Goal: Contribute content

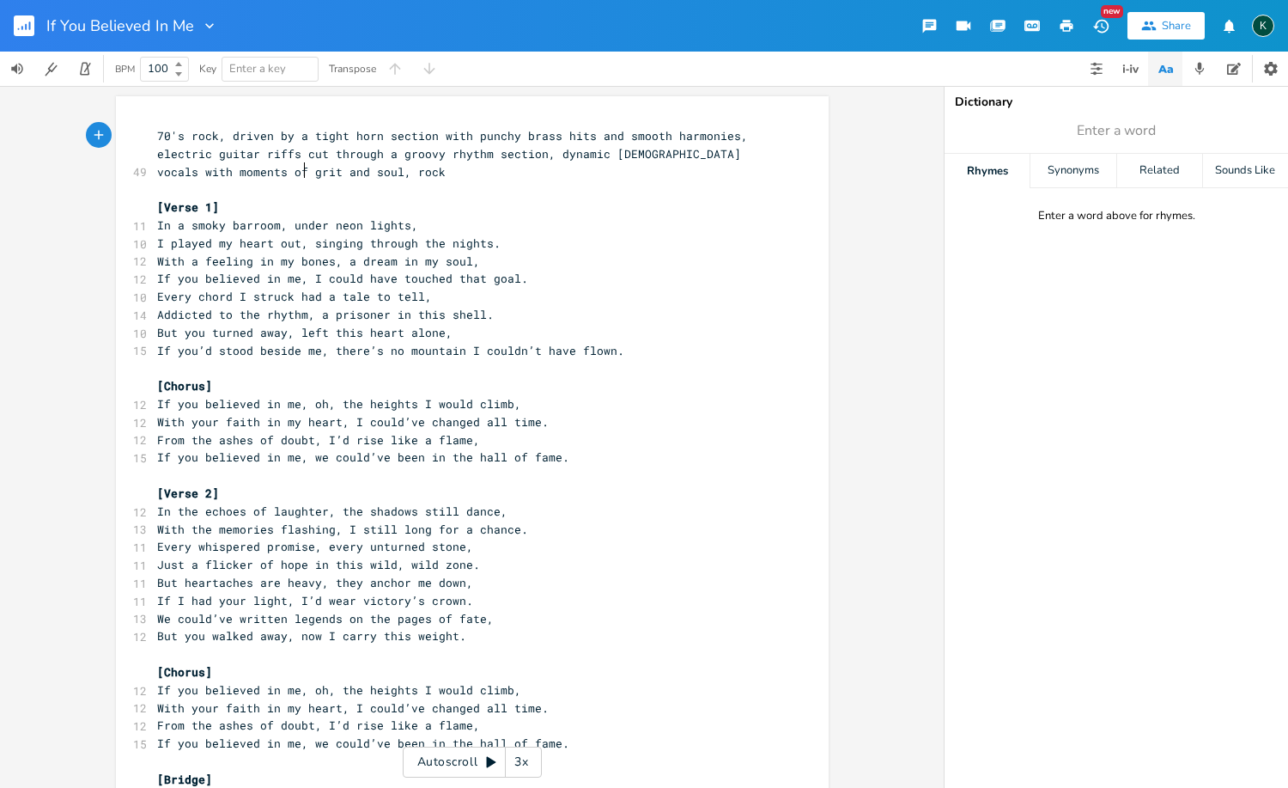
scroll to position [0, 1]
type textarea "o"
drag, startPoint x: 396, startPoint y: 273, endPoint x: 405, endPoint y: 275, distance: 9.6
click at [405, 275] on span "If you believed in me, I could have touched that goal." at bounding box center [342, 278] width 371 height 15
click at [393, 273] on span "If you believed in me, I could have touched that goal." at bounding box center [342, 278] width 371 height 15
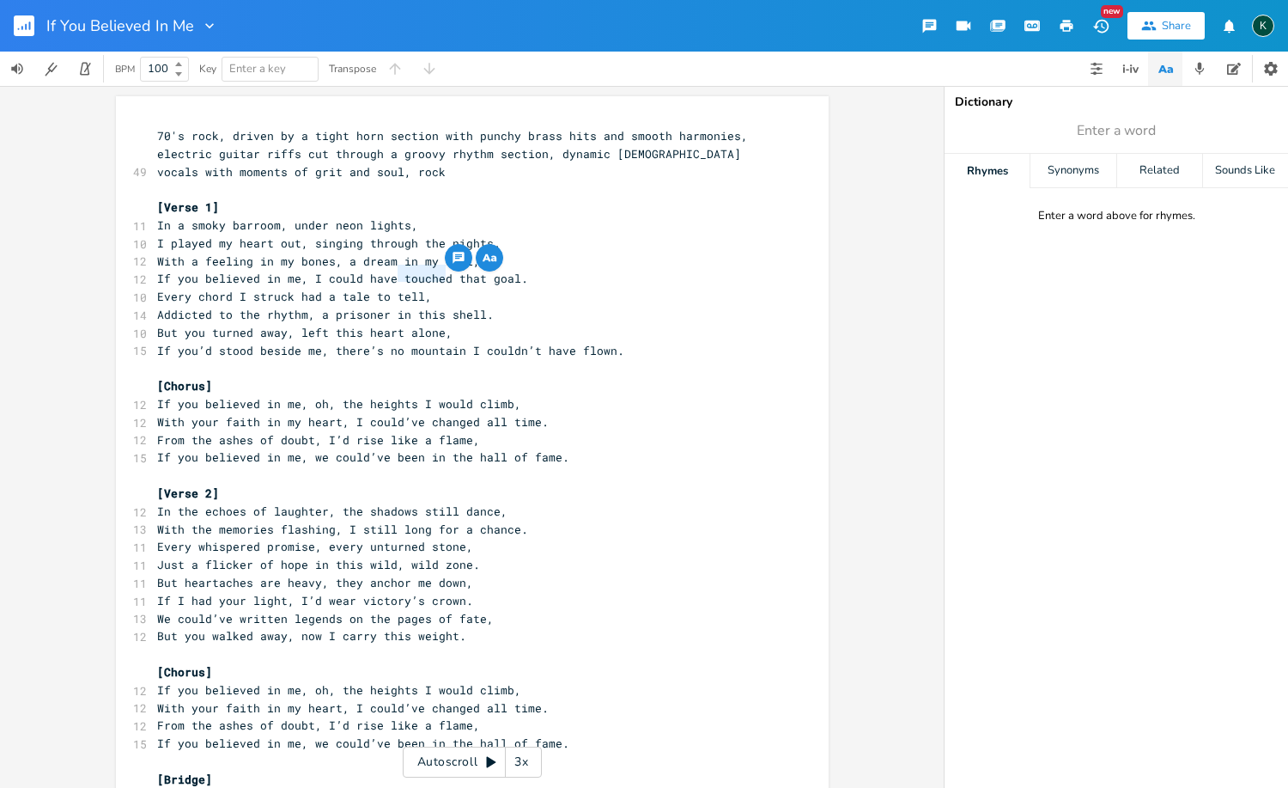
drag, startPoint x: 393, startPoint y: 272, endPoint x: 440, endPoint y: 272, distance: 46.4
click at [440, 273] on span "If you believed in me, I could have touched that goal." at bounding box center [342, 278] width 371 height 15
type textarea "reached"
drag, startPoint x: 493, startPoint y: 344, endPoint x: 500, endPoint y: 362, distance: 18.5
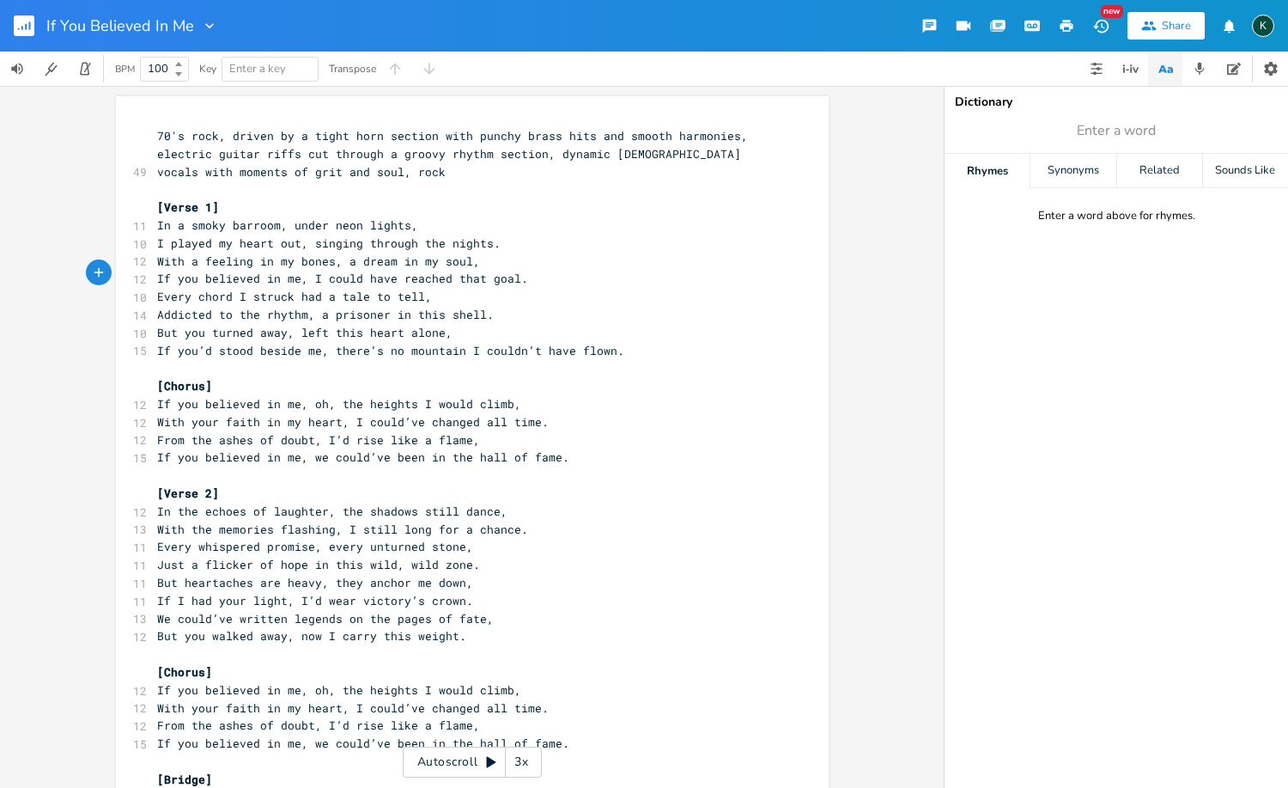
click at [493, 345] on span "If you’d stood beside me, there’s no mountain I couldn’t have flown." at bounding box center [390, 350] width 467 height 15
type textarea "there’s no mount"
drag, startPoint x: 326, startPoint y: 344, endPoint x: 435, endPoint y: 341, distance: 109.1
click at [435, 343] on span "If you’d stood beside me, there’s no mountain I couldn’t have flown." at bounding box center [390, 350] width 467 height 15
type input "alone"
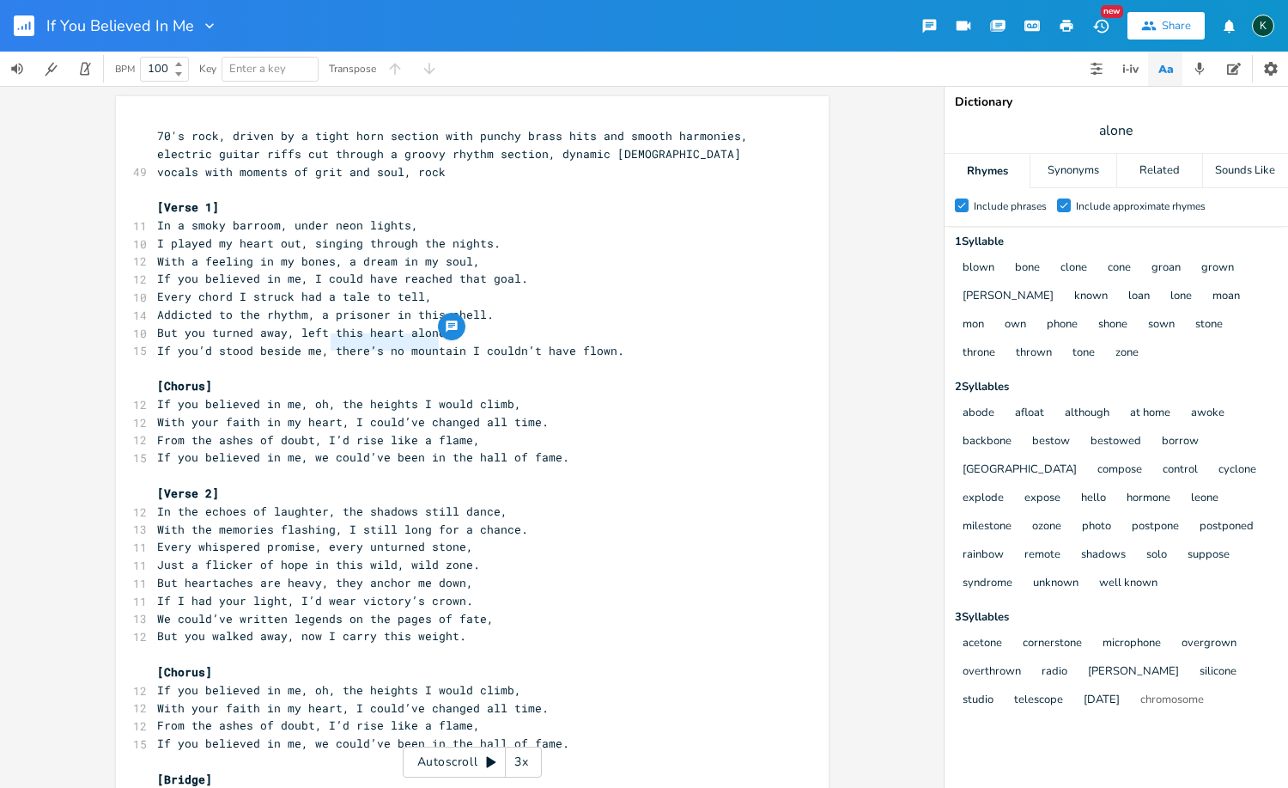
click at [1073, 204] on label "Check Include approximate rhymes" at bounding box center [1131, 206] width 149 height 17
click at [1057, 204] on input "Check Include approximate rhymes" at bounding box center [1057, 205] width 0 height 11
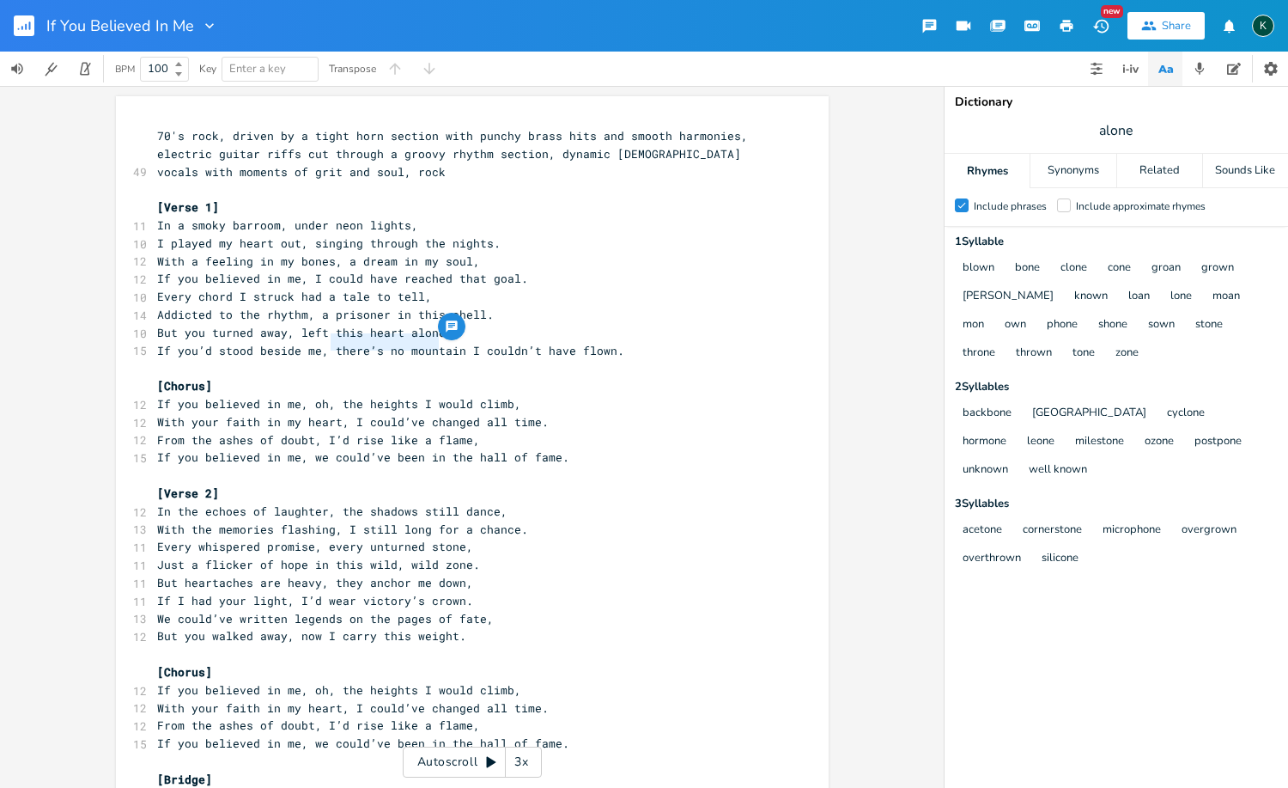
click at [551, 413] on pre "With your faith in my heart, I could’ve changed all time." at bounding box center [464, 422] width 620 height 18
drag, startPoint x: 294, startPoint y: 326, endPoint x: 435, endPoint y: 329, distance: 141.8
click at [435, 329] on span "But you turned away, left this heart alone," at bounding box center [304, 332] width 295 height 15
type textarea "thought I wasn't good enough"
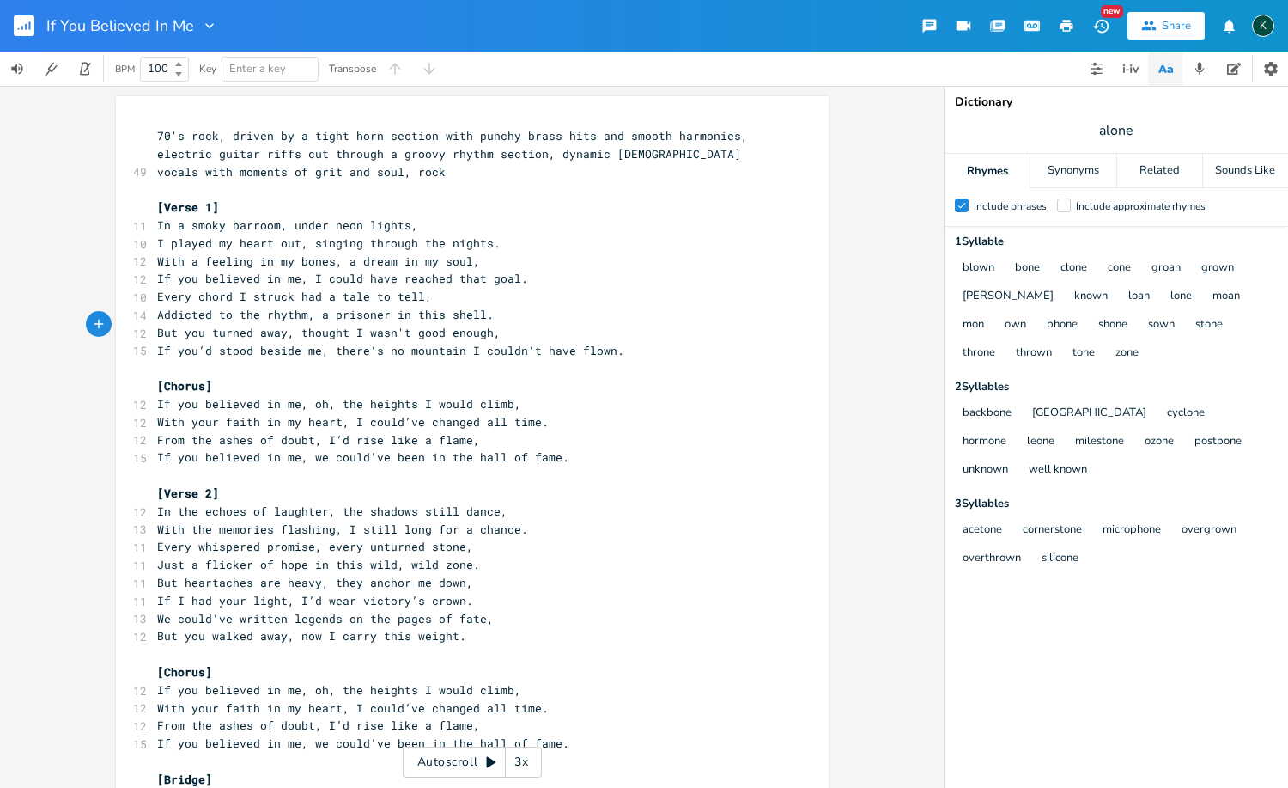
click at [1136, 133] on span "alone" at bounding box center [1117, 130] width 344 height 31
type input "enough"
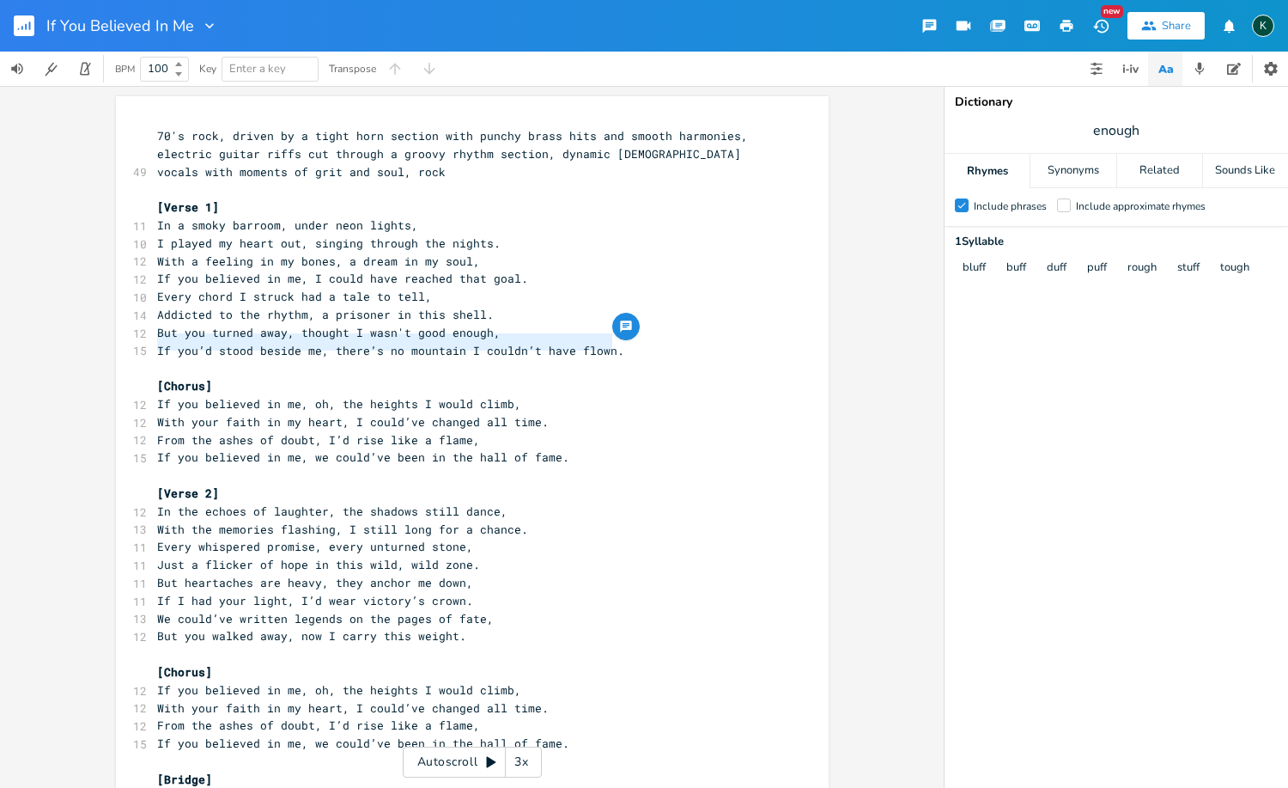
drag, startPoint x: 611, startPoint y: 345, endPoint x: 152, endPoint y: 342, distance: 458.7
click at [154, 342] on pre "If you’d stood beside me, there’s no mountain I couldn’t have flown." at bounding box center [464, 351] width 620 height 18
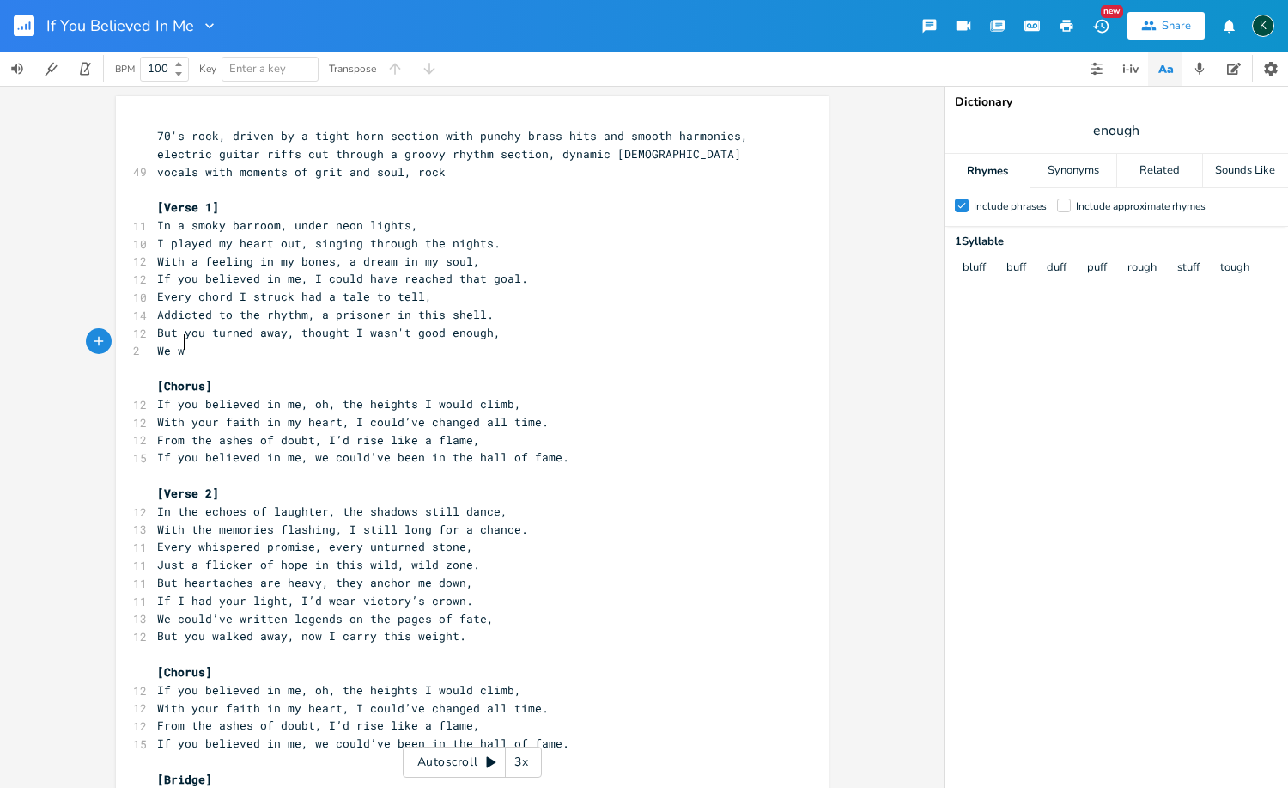
scroll to position [0, 30]
type textarea "We would hve"
type textarea "ave made it"
type textarea ", even thought"
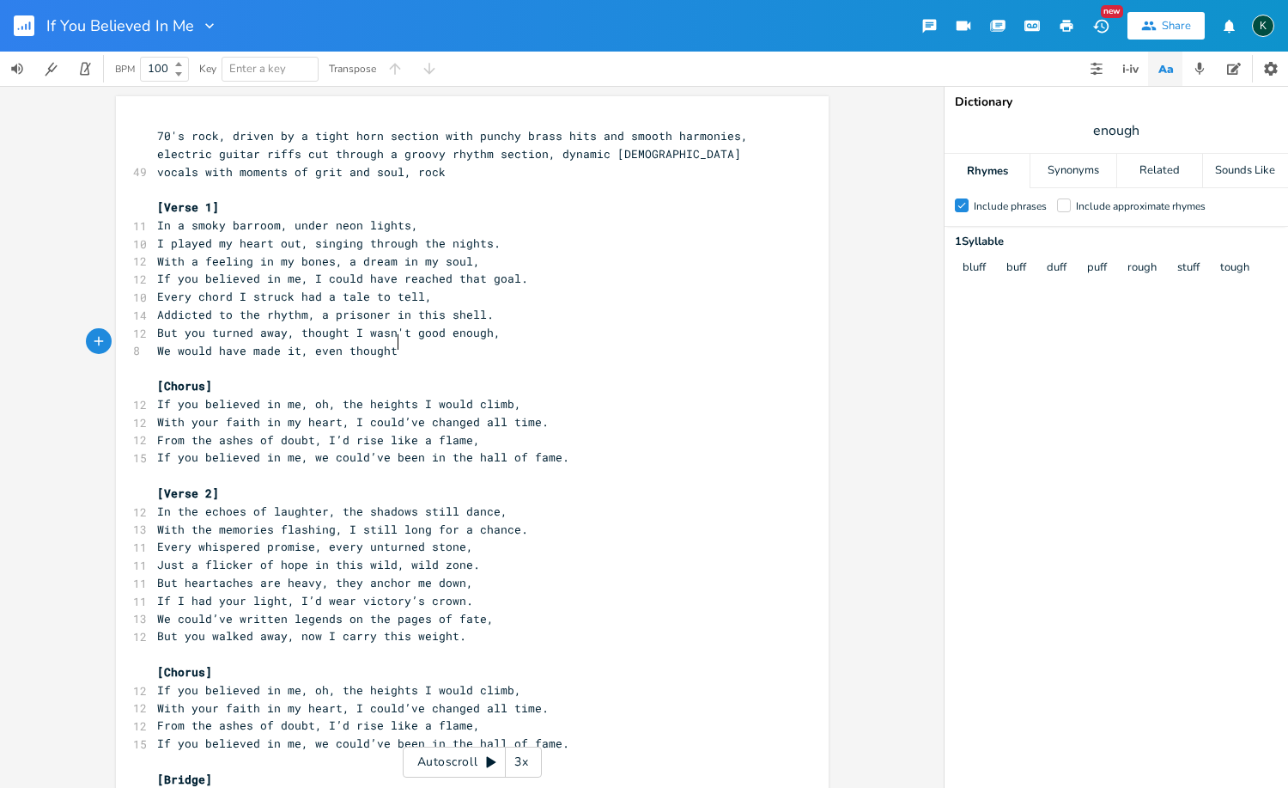
scroll to position [0, 63]
type textarea "times were tough"
drag, startPoint x: 422, startPoint y: 295, endPoint x: 438, endPoint y: 297, distance: 16.5
click at [423, 295] on pre "Every chord I struck had a tale to tell," at bounding box center [464, 297] width 620 height 18
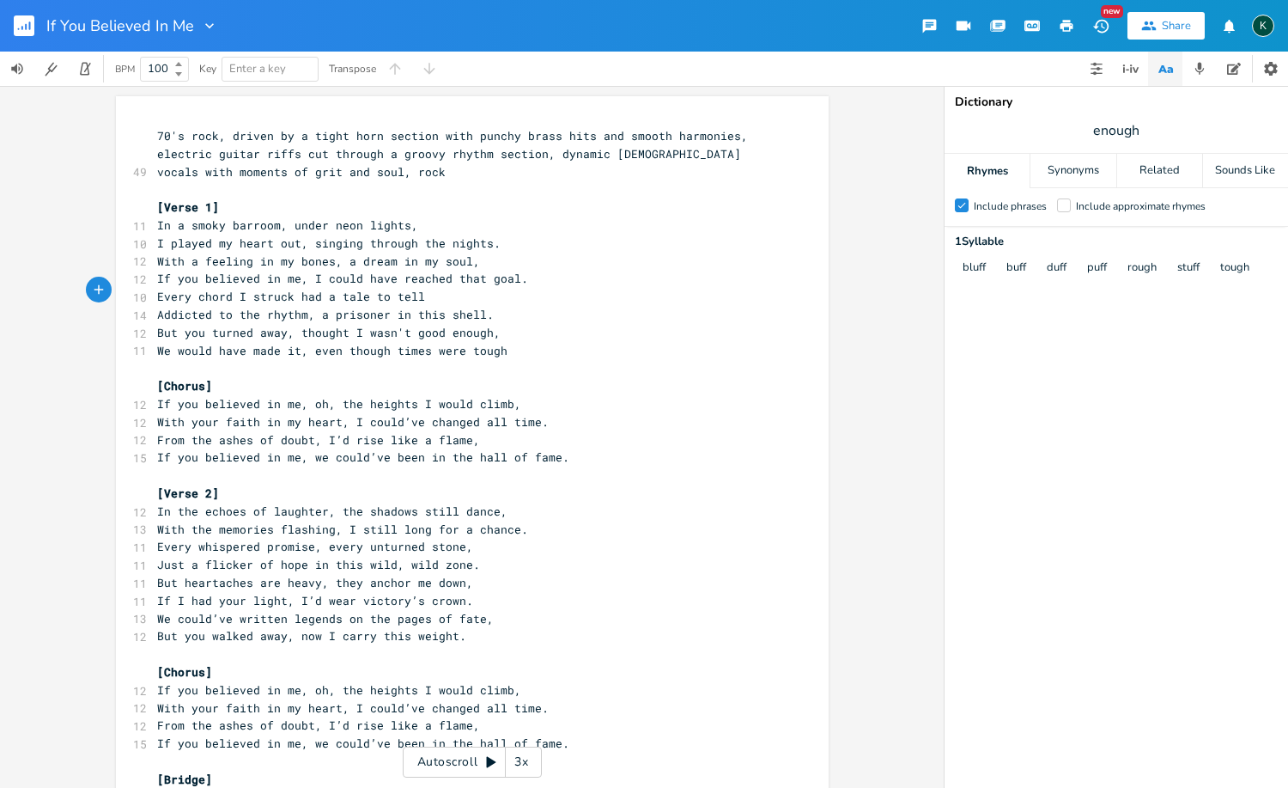
click at [544, 277] on pre "If you believed in me, I could have reached that goal." at bounding box center [464, 279] width 620 height 18
click at [515, 259] on pre "With a feeling in my bones, a dream in my soul," at bounding box center [464, 262] width 620 height 18
click at [515, 244] on pre "I played my heart out, singing through the nights." at bounding box center [464, 243] width 620 height 18
click at [460, 219] on pre "In a smoky barroom, under neon lights," at bounding box center [464, 225] width 620 height 18
type input "flame"
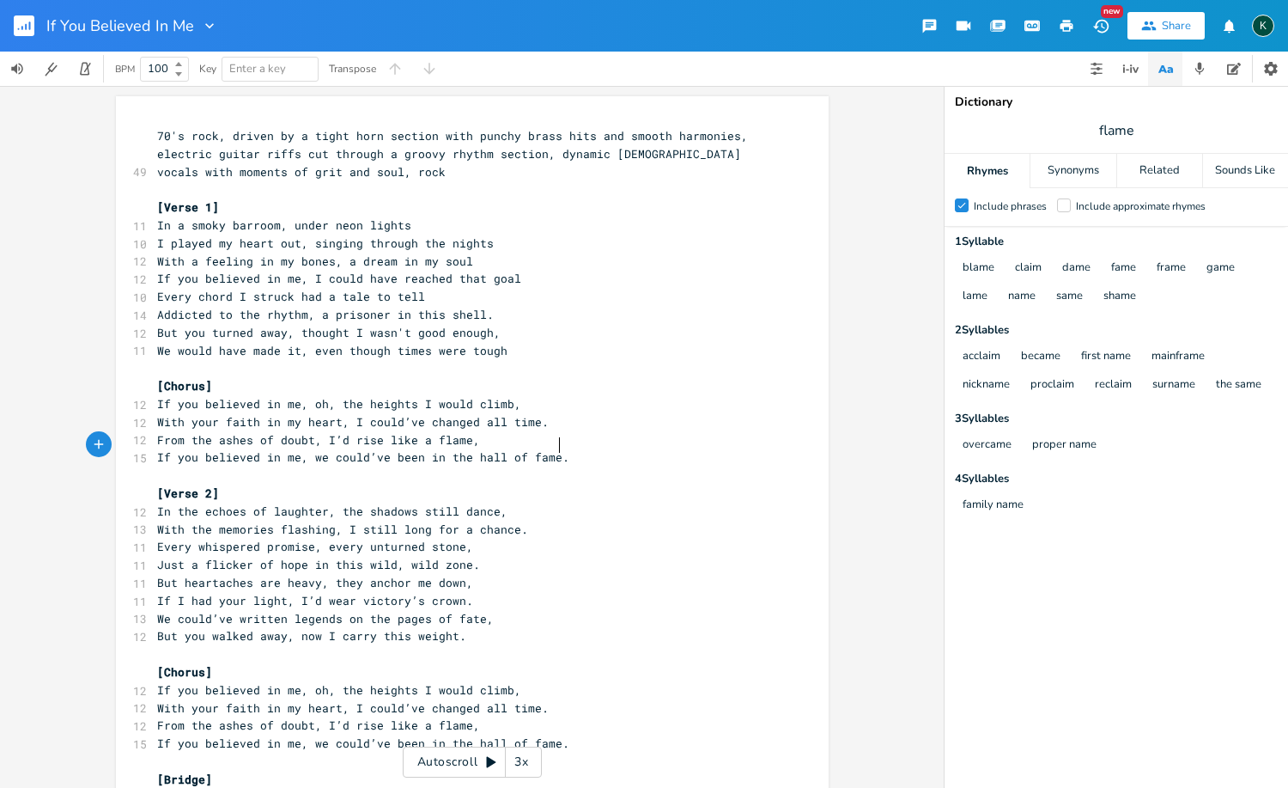
scroll to position [0, 0]
type textarea "e could’ve been in the hall of fame."
drag, startPoint x: 556, startPoint y: 448, endPoint x: 332, endPoint y: 451, distance: 224.2
click at [309, 448] on pre "If you believed in me, we could’ve been in the hall of fame." at bounding box center [464, 457] width 620 height 18
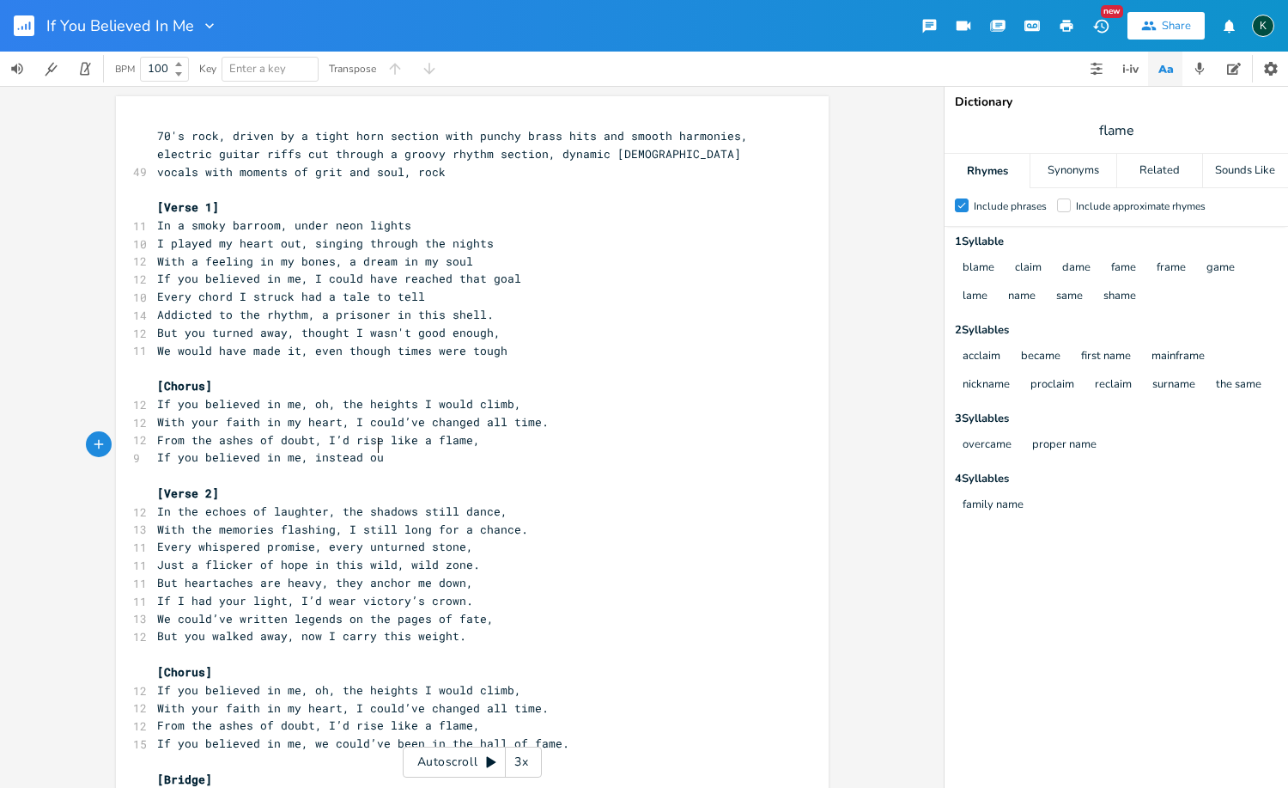
type textarea "instead o"
type textarea "you downplayerd m"
type textarea "d my name"
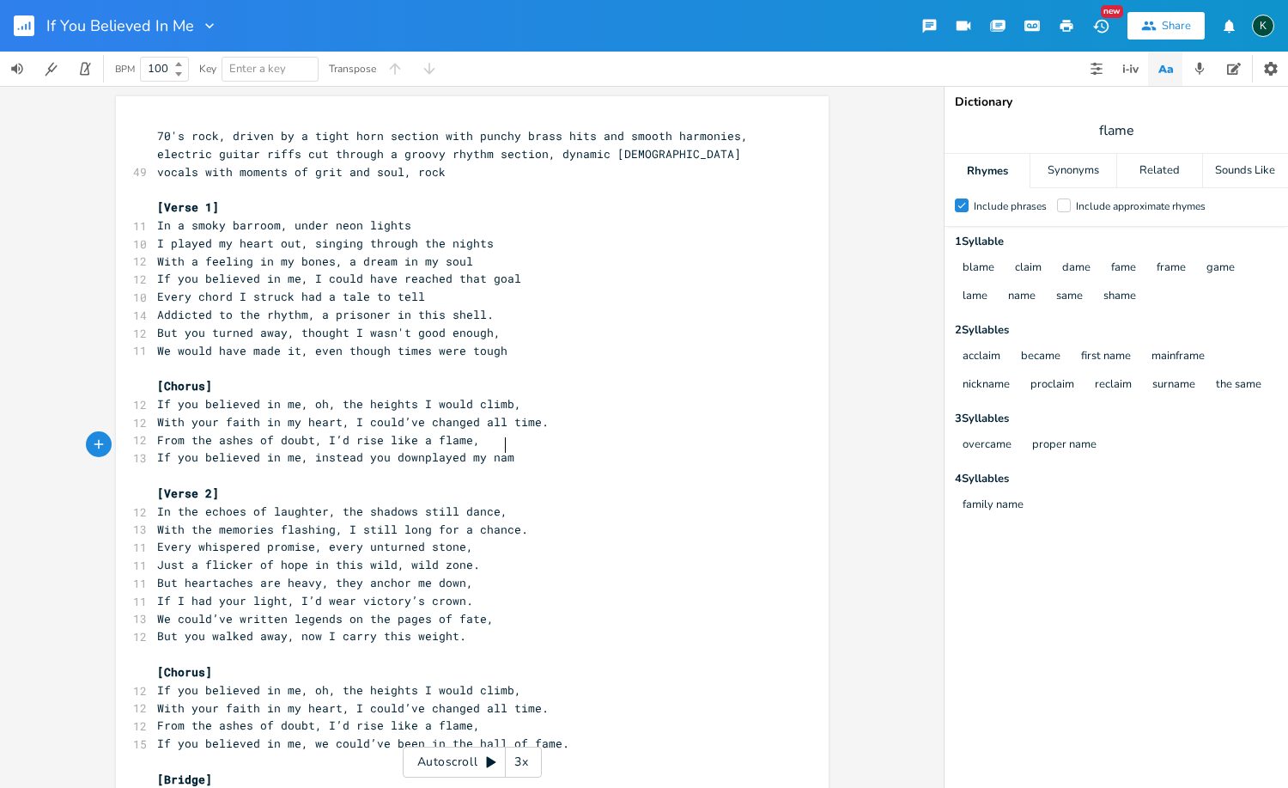
scroll to position [0, 46]
